Goal: Transaction & Acquisition: Purchase product/service

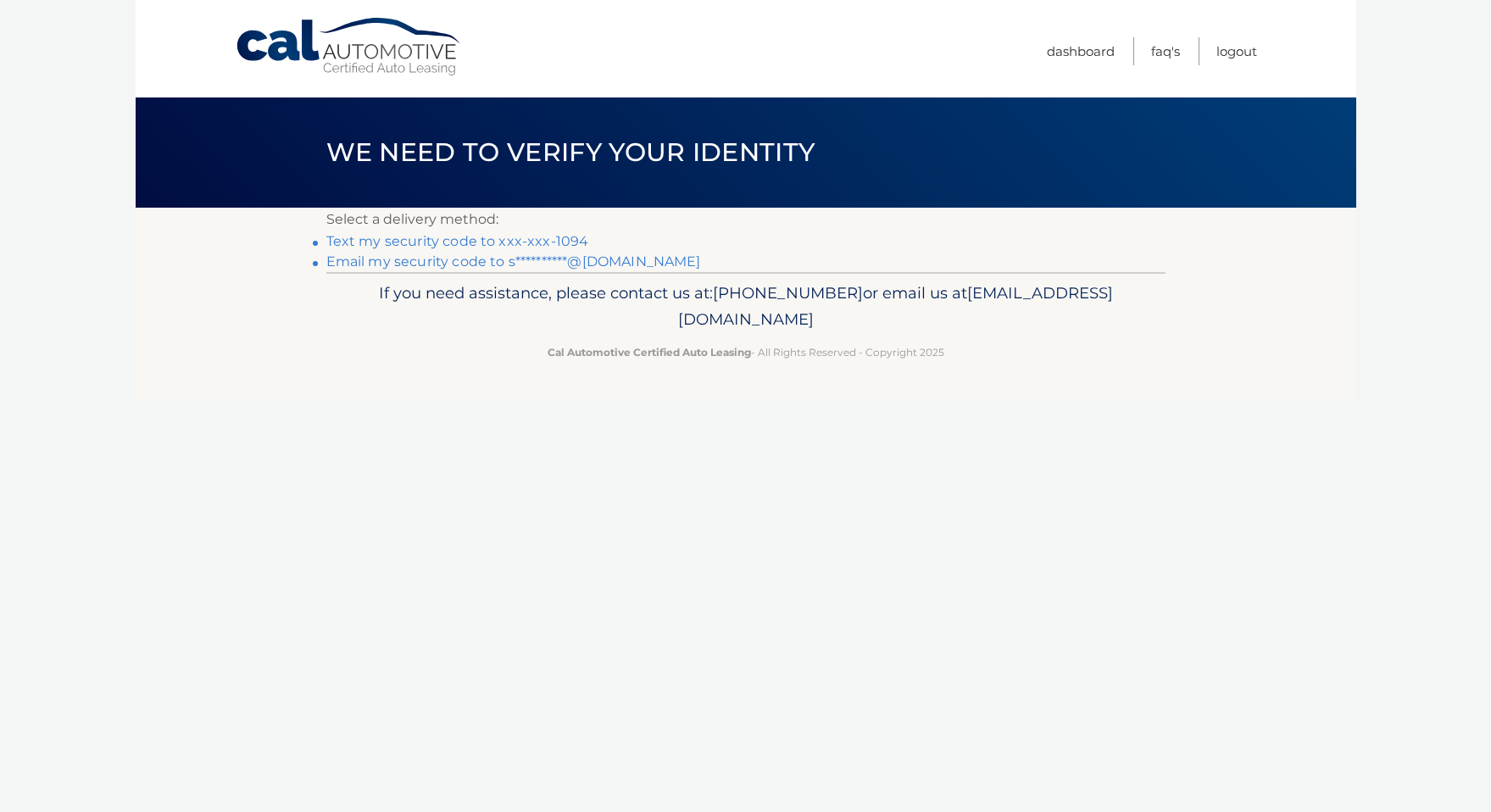
click at [541, 262] on link "**********" at bounding box center [513, 261] width 374 height 16
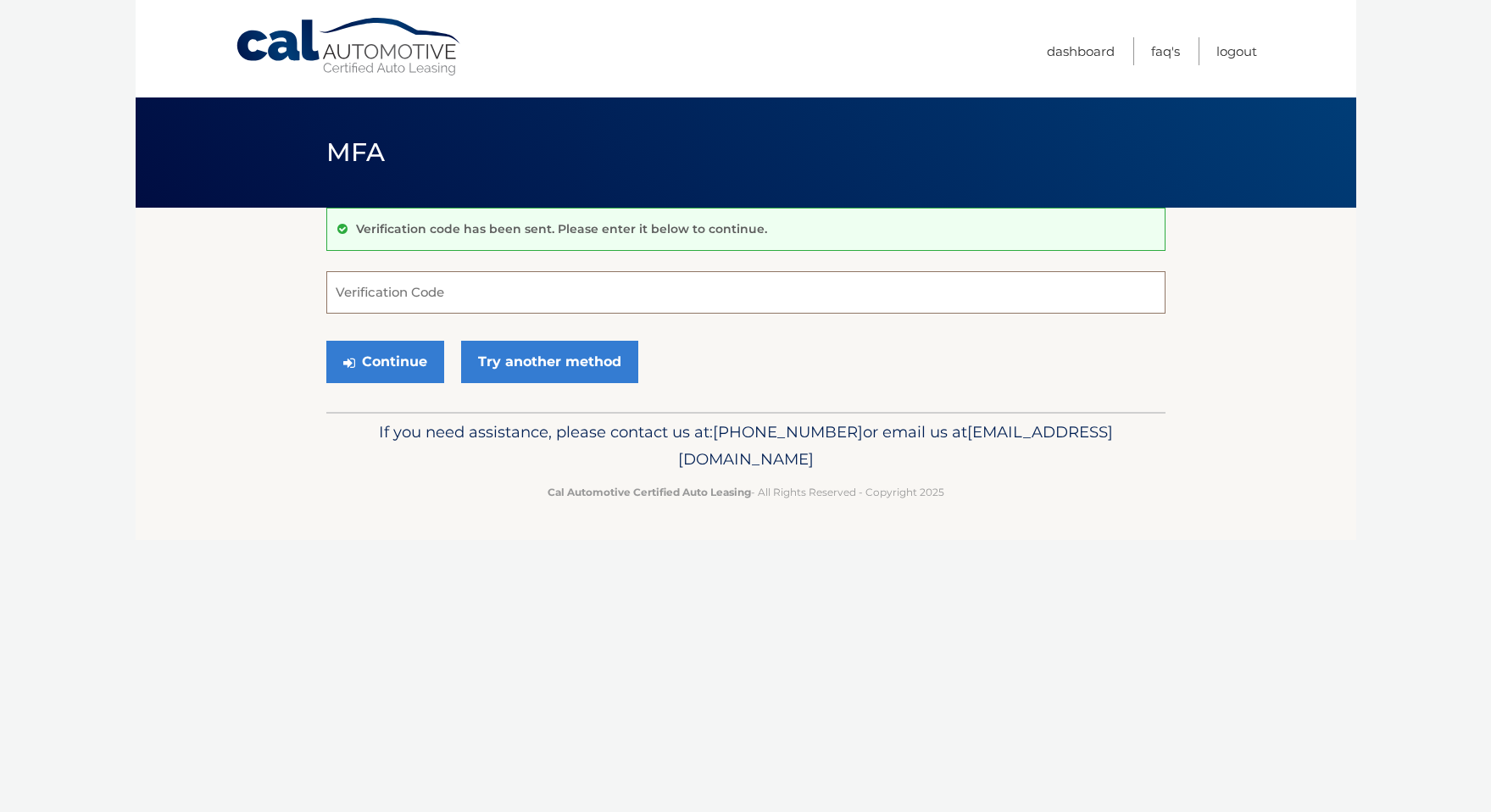
click at [537, 290] on input "Verification Code" at bounding box center [746, 292] width 839 height 42
click at [528, 313] on form "Verification Code Continue Try another method" at bounding box center [746, 331] width 839 height 121
click at [527, 306] on input "Verification Code" at bounding box center [746, 292] width 839 height 42
click at [532, 291] on input "Verification Code" at bounding box center [746, 292] width 839 height 42
click at [475, 300] on input "Verification Code" at bounding box center [746, 292] width 839 height 42
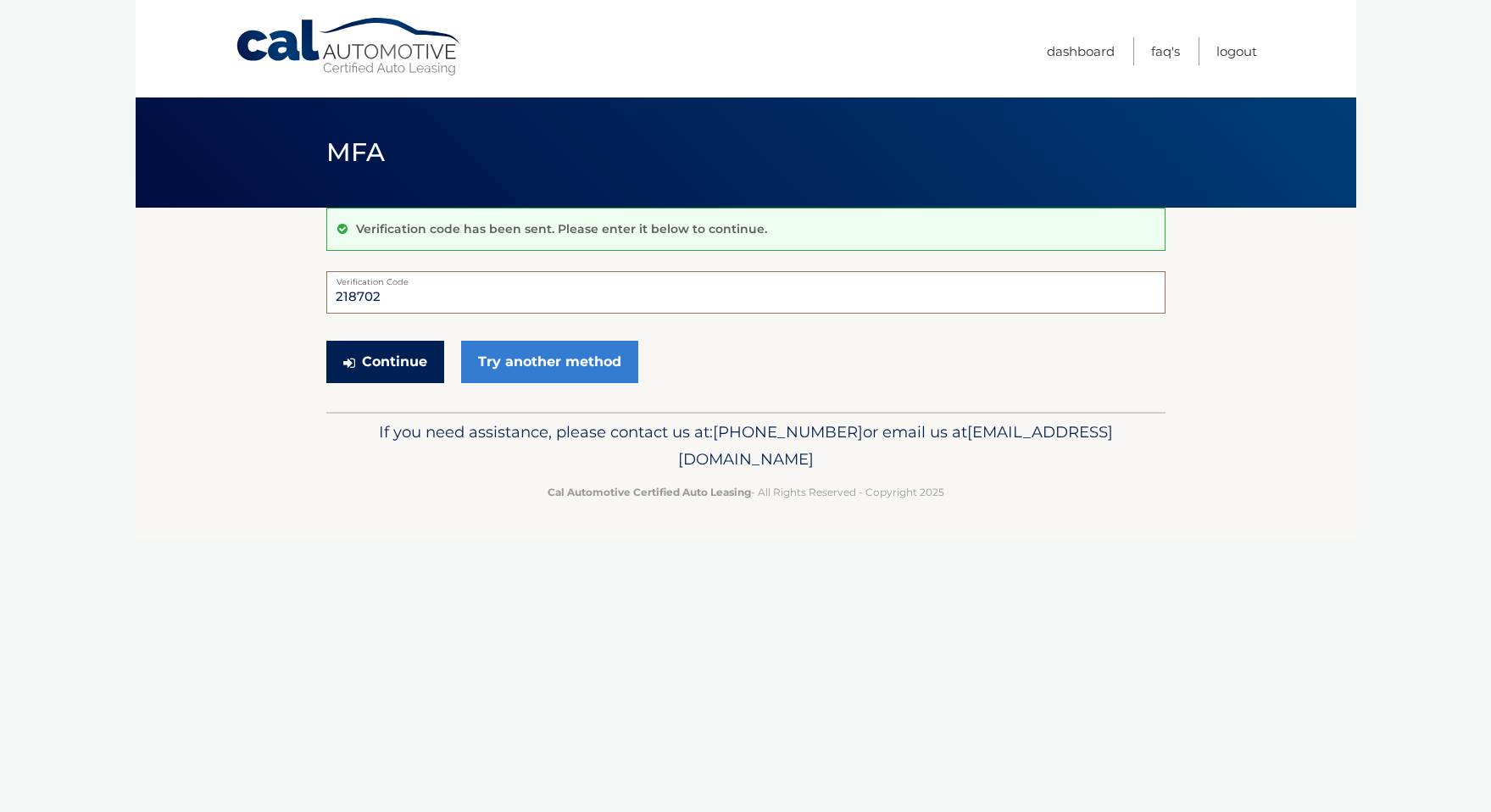
type input "218702"
click at [393, 373] on button "Continue" at bounding box center [385, 361] width 118 height 42
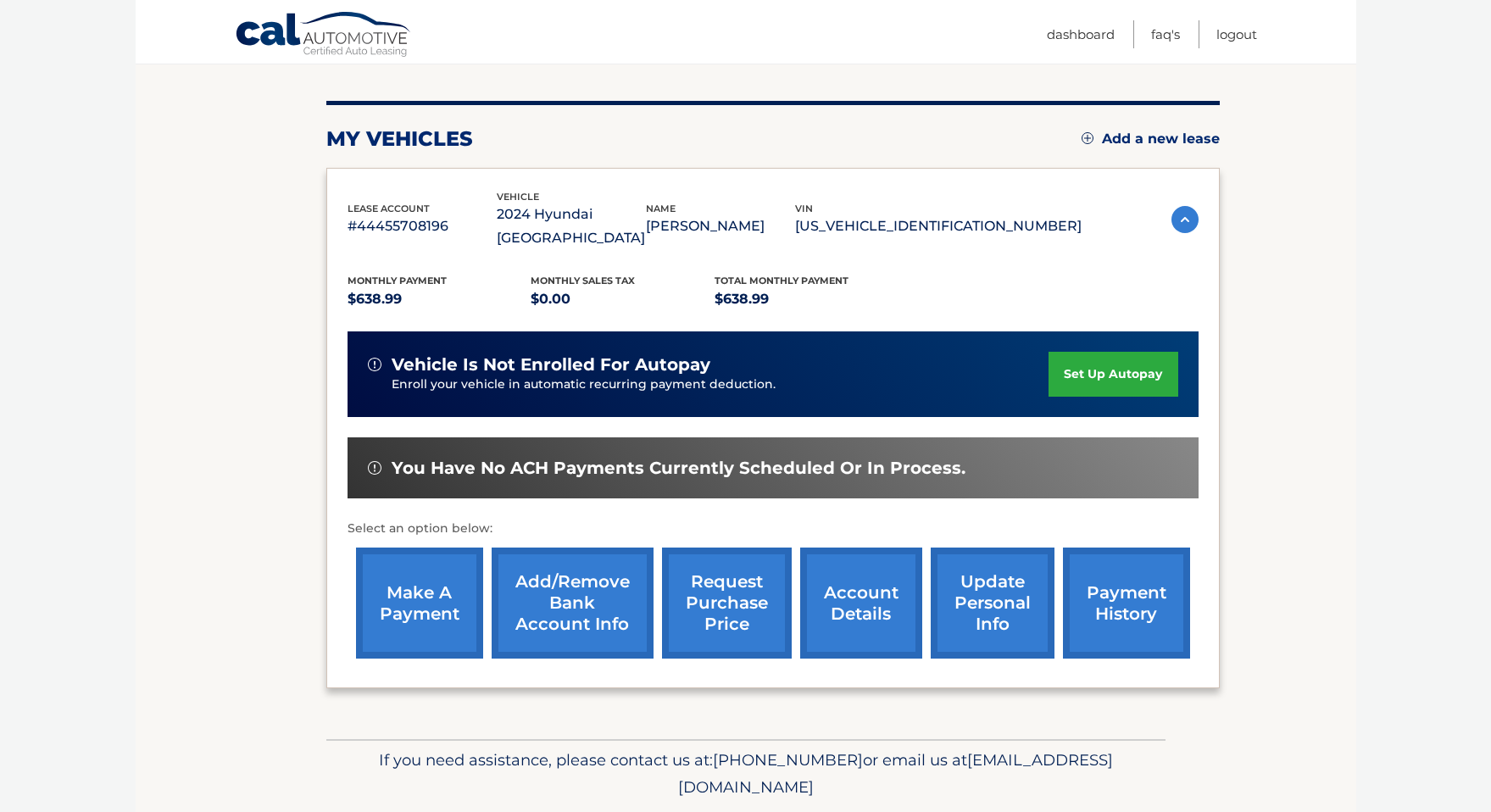
scroll to position [189, 0]
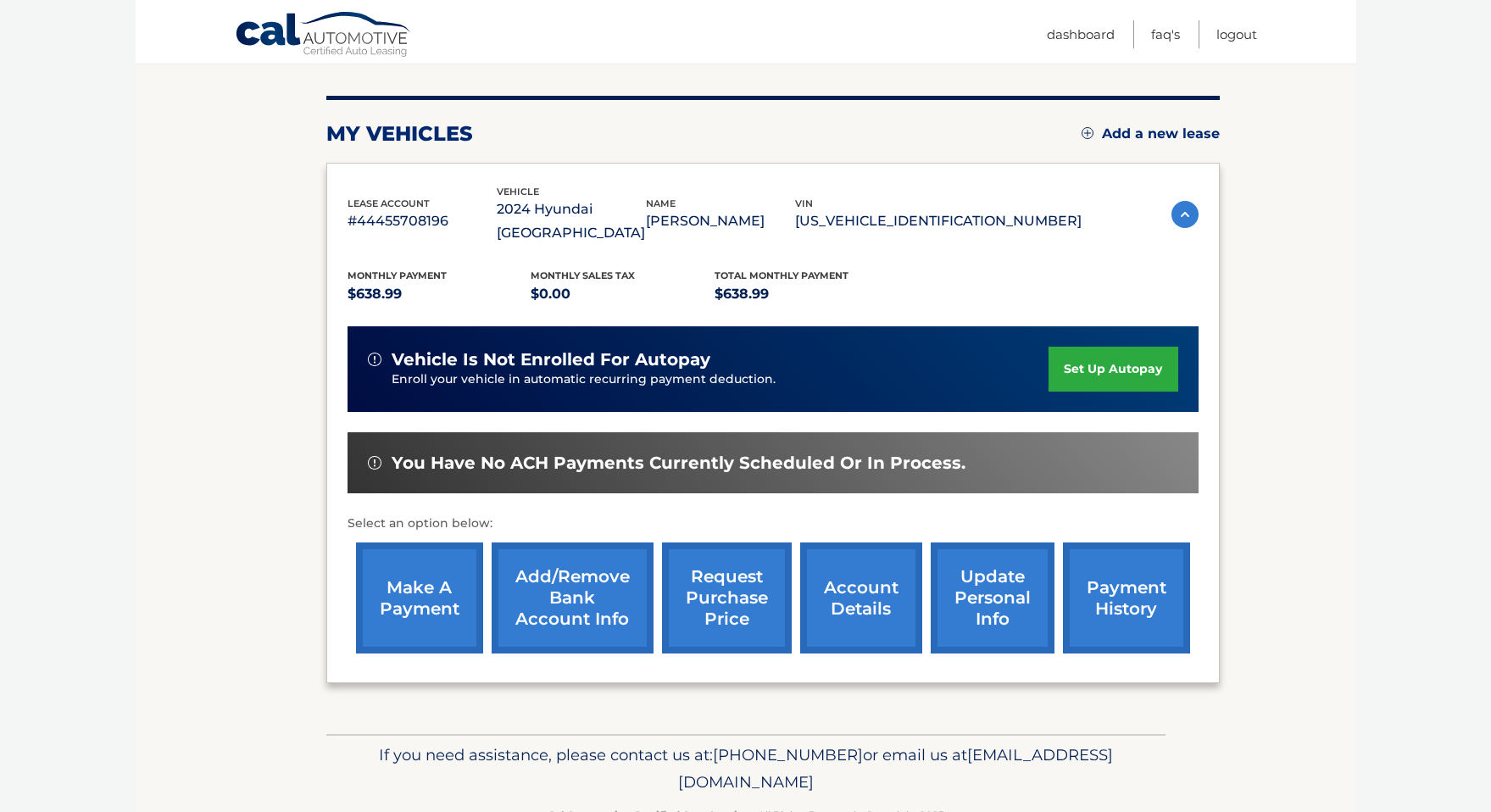
click at [417, 588] on link "make a payment" at bounding box center [418, 597] width 127 height 111
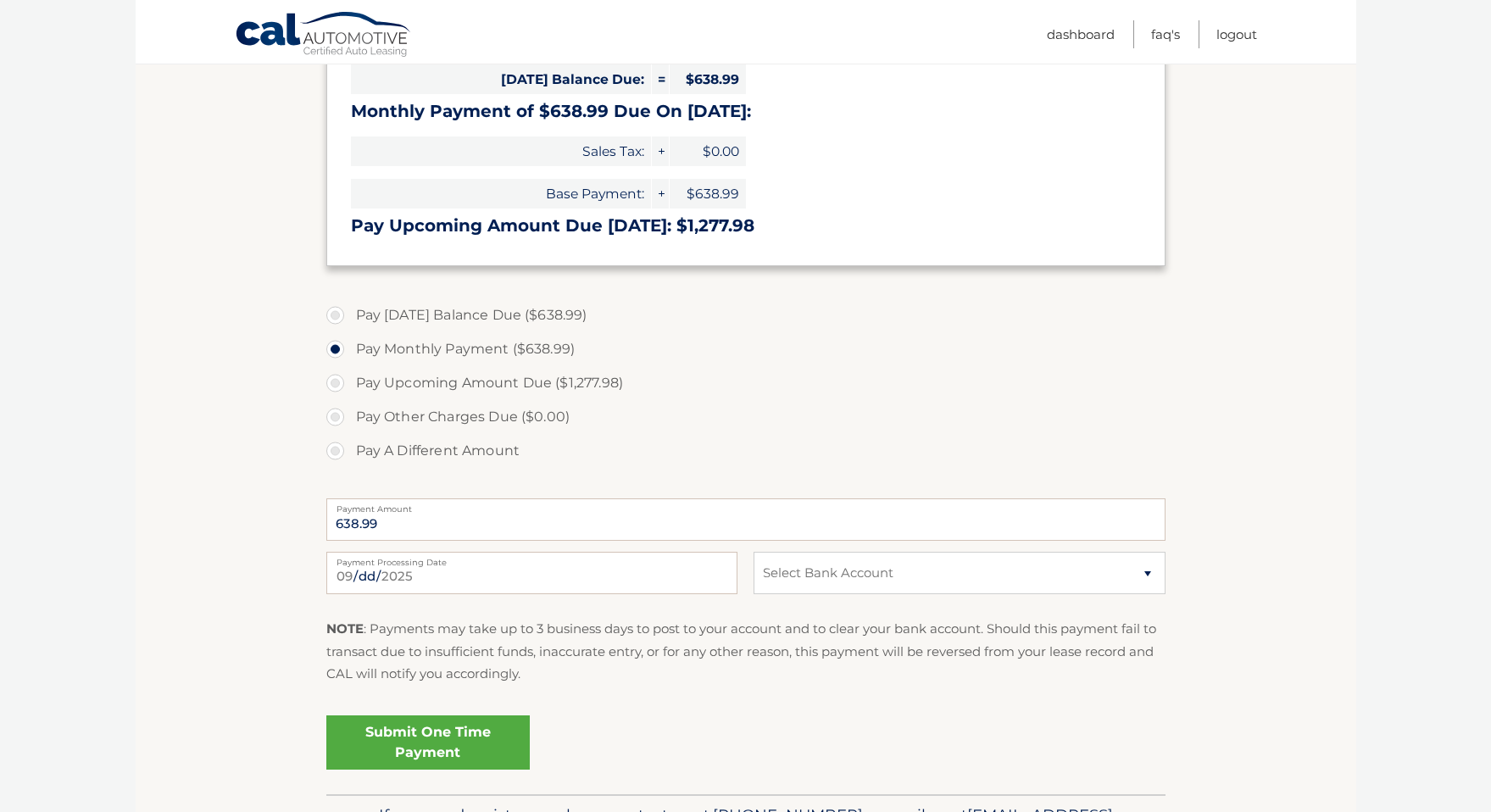
scroll to position [416, 0]
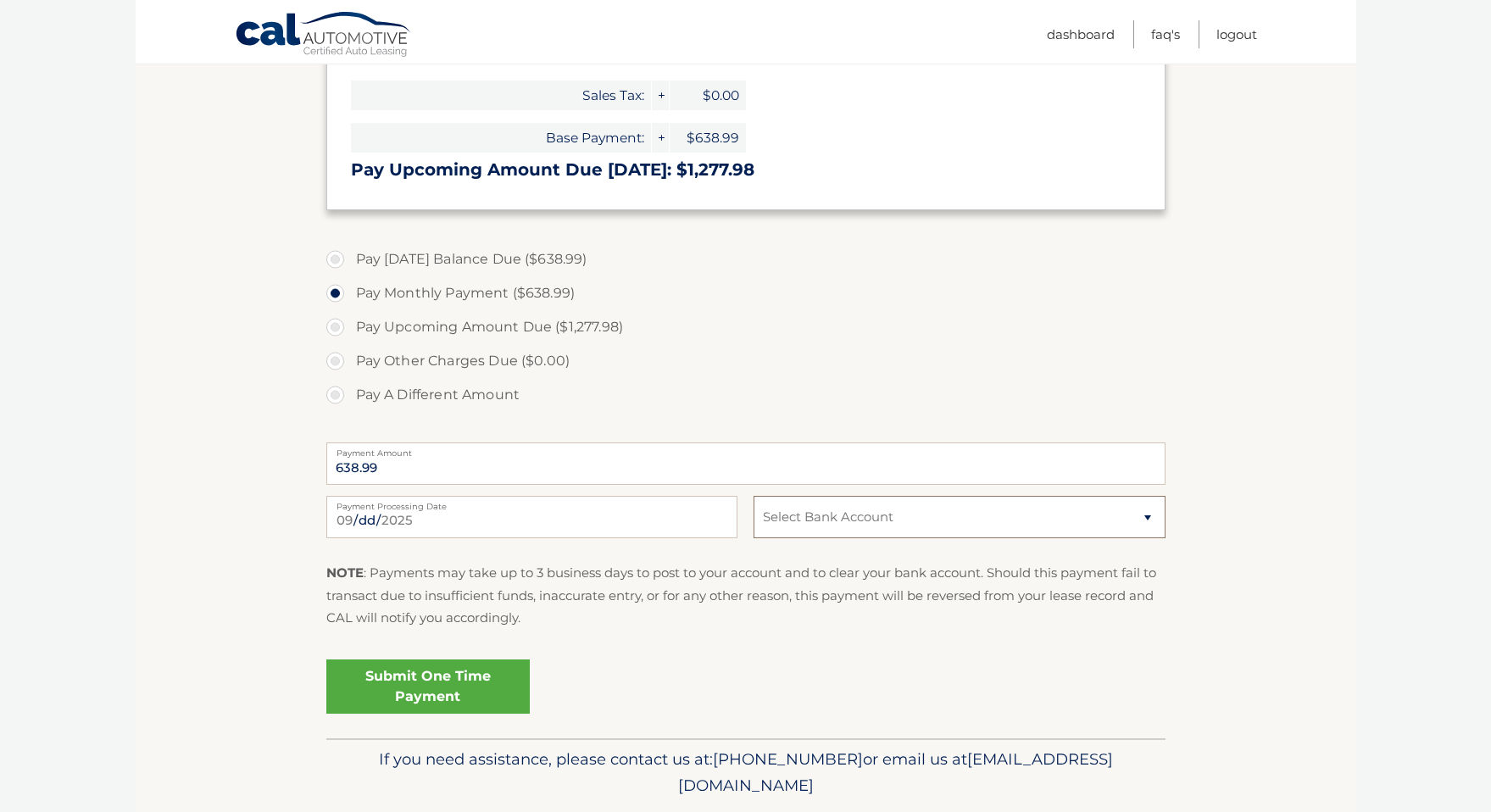
select select "NWRmZWFkNjMtY2VlZi00NWVlLTljMzktZmM0ZTc1OWNlNTlh"
click at [396, 680] on link "Submit One Time Payment" at bounding box center [427, 685] width 203 height 54
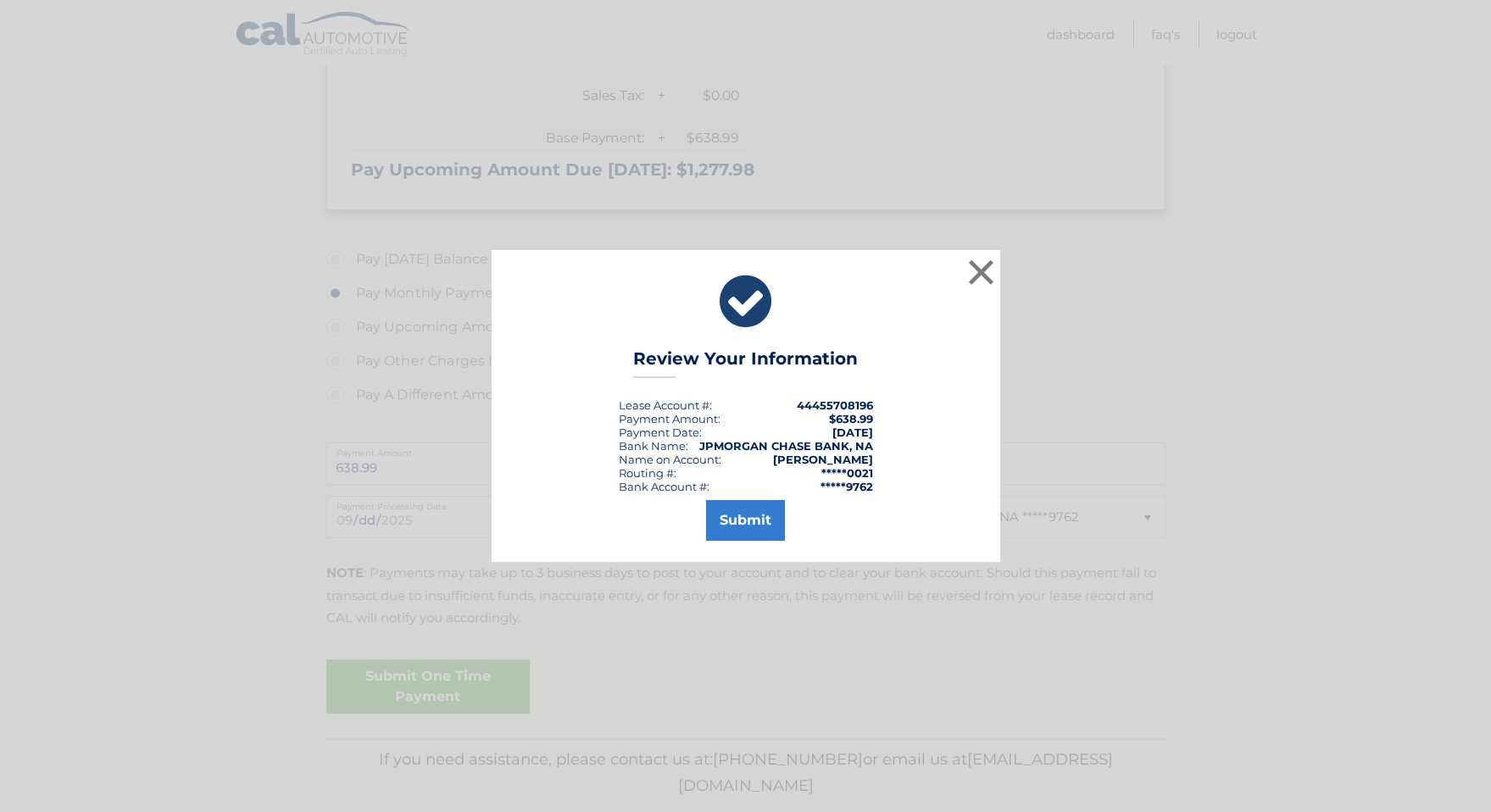
click at [738, 526] on button "Submit" at bounding box center [746, 519] width 79 height 40
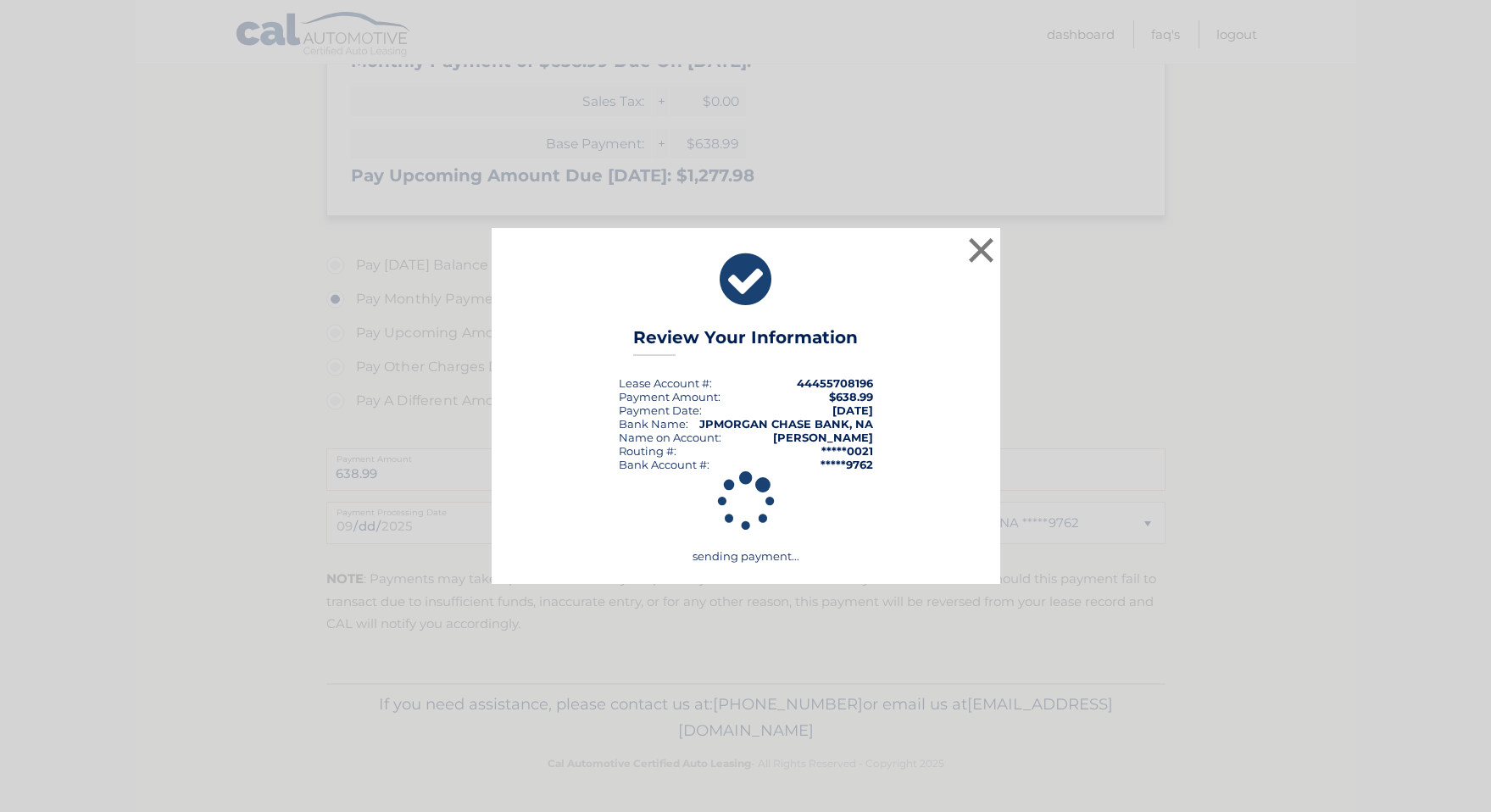
scroll to position [405, 0]
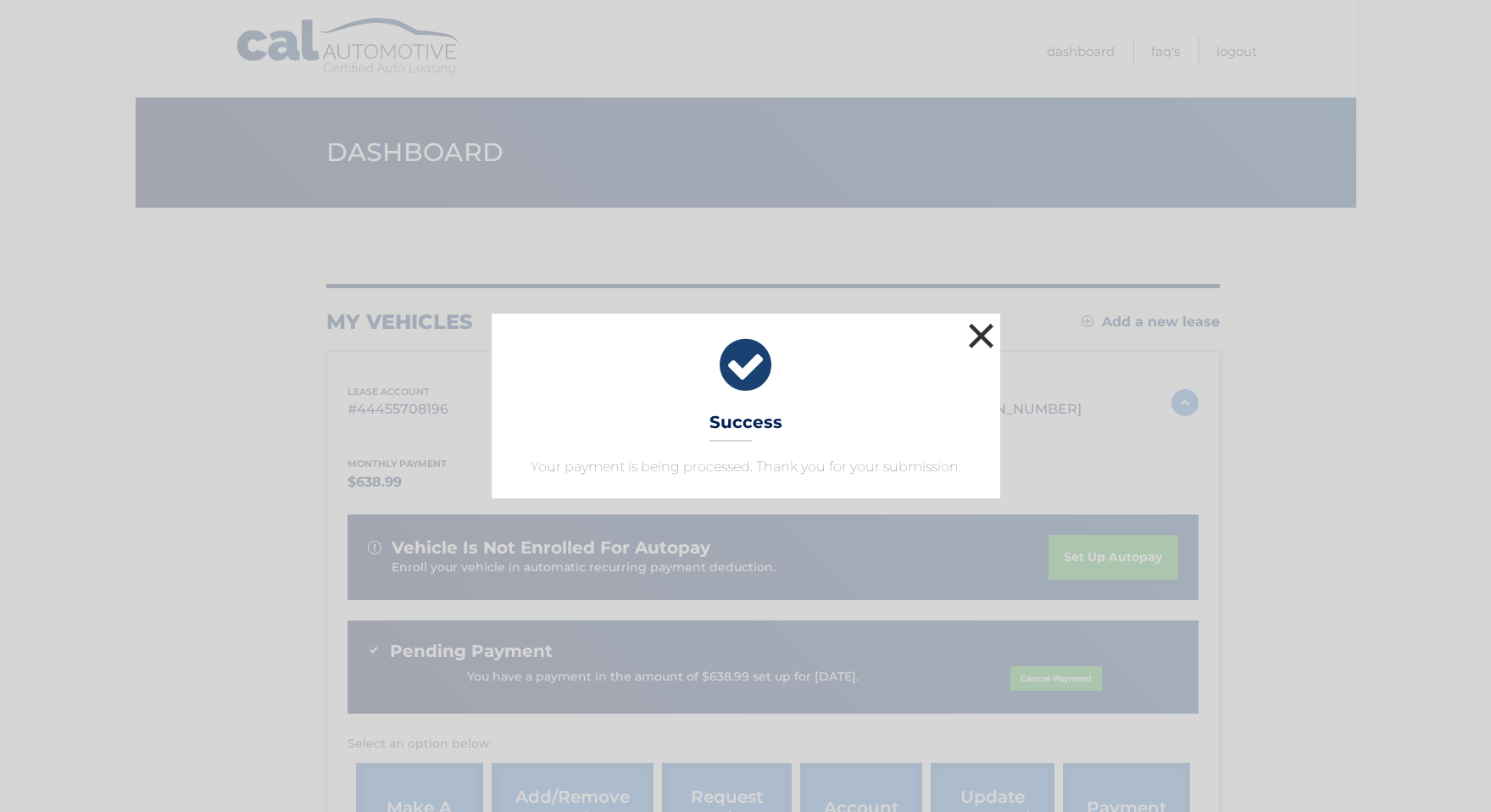
click at [972, 326] on button "×" at bounding box center [981, 335] width 34 height 34
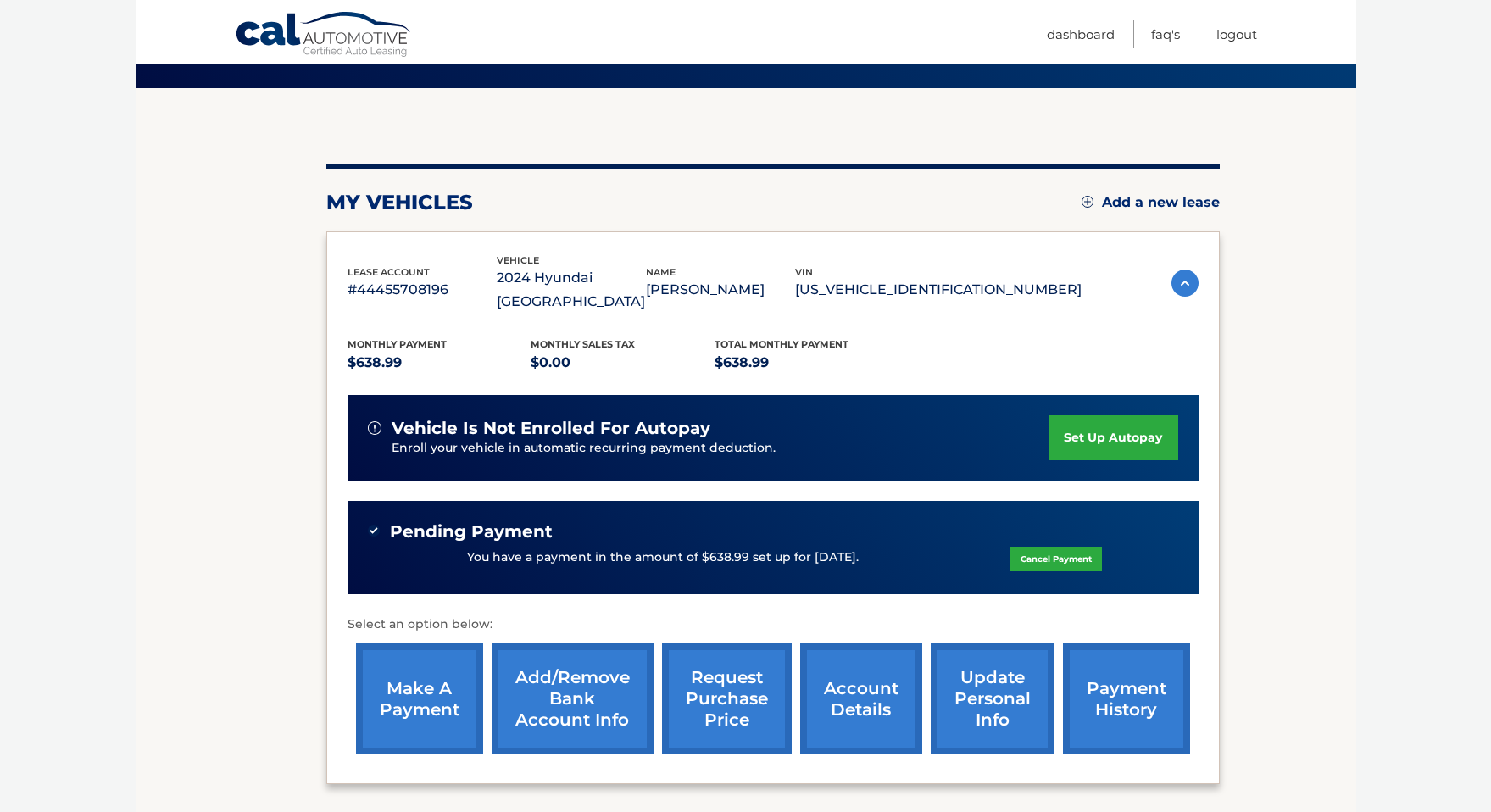
scroll to position [123, 0]
